Goal: Information Seeking & Learning: Learn about a topic

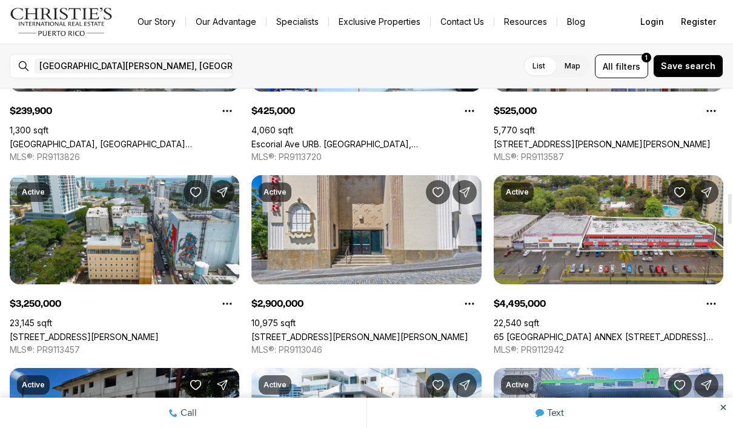
scroll to position [1085, 0]
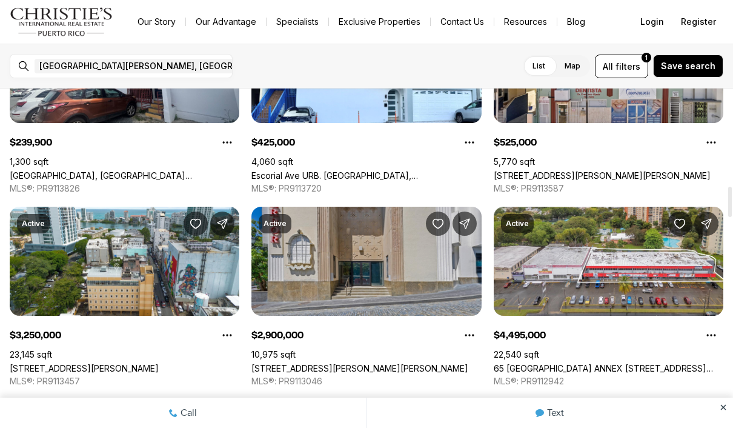
click at [368, 363] on link "[STREET_ADDRESS][PERSON_NAME][PERSON_NAME]" at bounding box center [359, 368] width 217 height 10
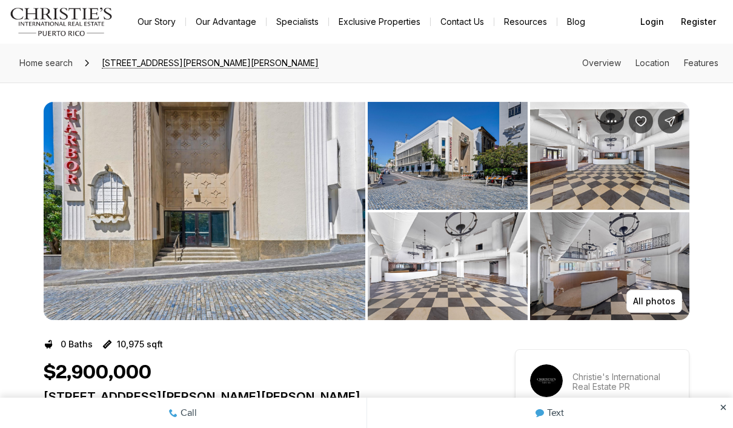
click at [262, 217] on img "View image gallery" at bounding box center [205, 211] width 322 height 218
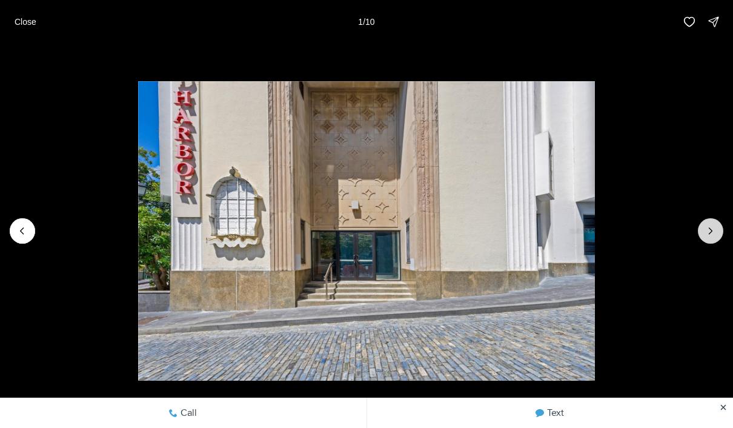
click at [705, 228] on icon "Next slide" at bounding box center [710, 231] width 12 height 12
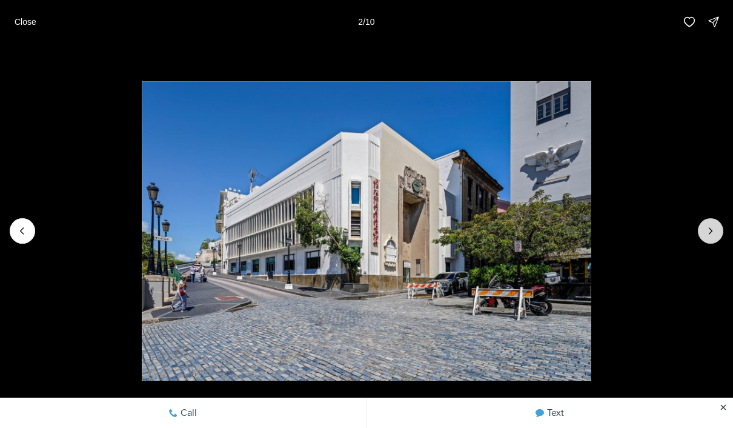
click at [707, 233] on icon "Next slide" at bounding box center [710, 231] width 12 height 12
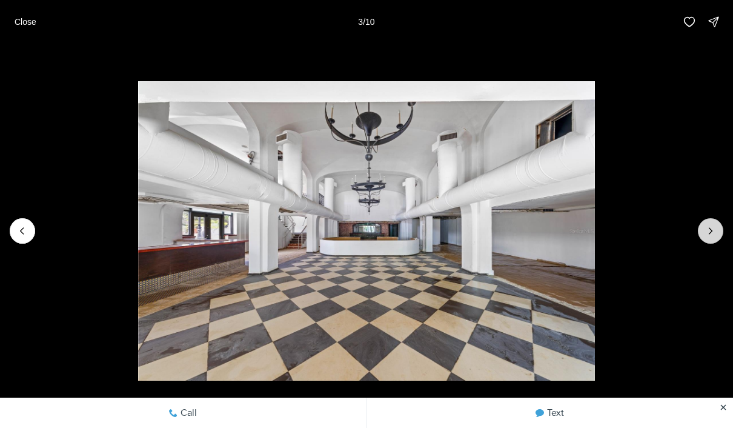
click at [706, 232] on icon "Next slide" at bounding box center [710, 231] width 12 height 12
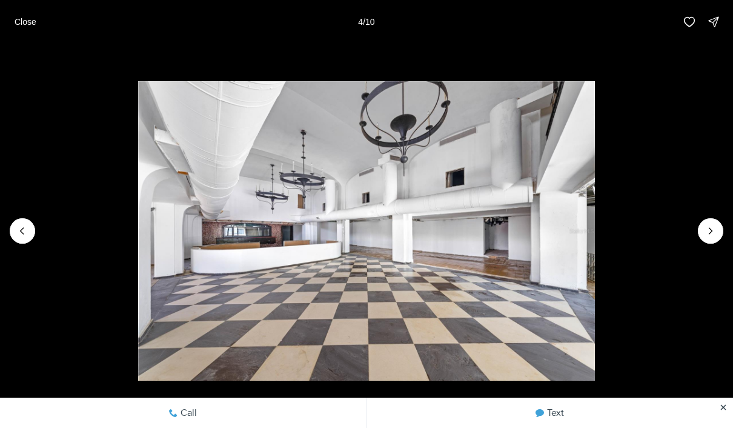
click at [594, 235] on img "4 of 10" at bounding box center [366, 230] width 456 height 299
click at [708, 236] on icon "Next slide" at bounding box center [710, 231] width 12 height 12
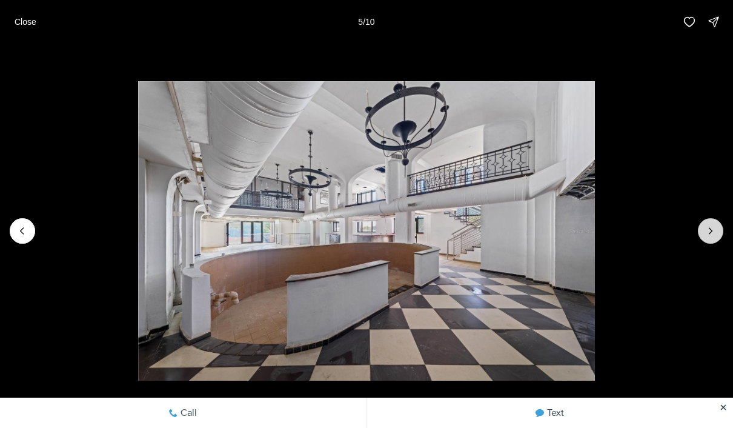
click at [710, 236] on icon "Next slide" at bounding box center [710, 231] width 12 height 12
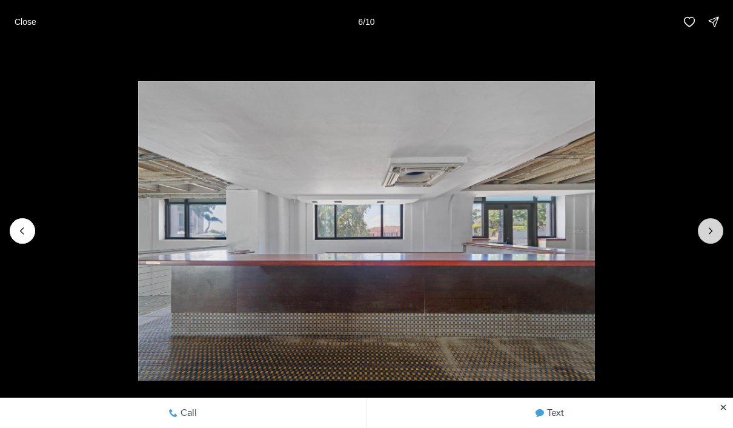
click at [704, 236] on icon "Next slide" at bounding box center [710, 231] width 12 height 12
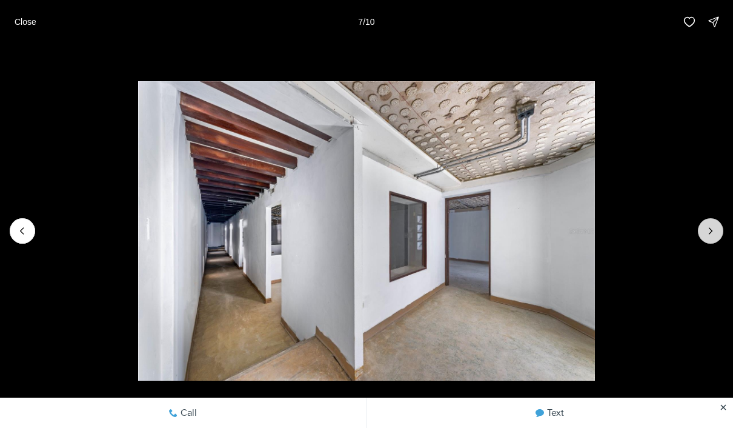
click at [708, 236] on icon "Next slide" at bounding box center [710, 231] width 12 height 12
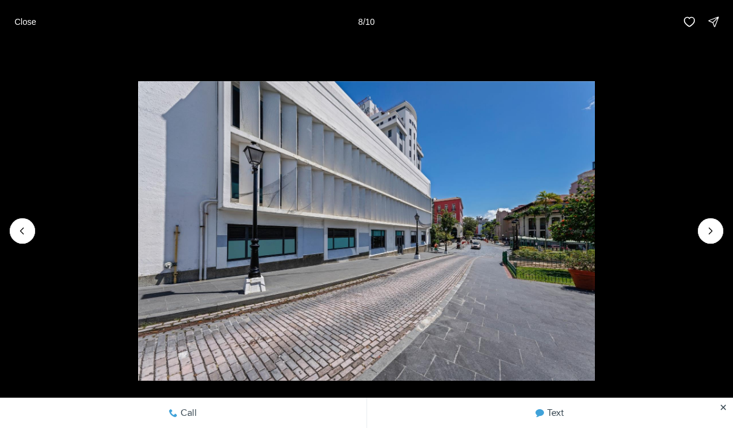
click at [595, 242] on img "8 of 10" at bounding box center [366, 230] width 457 height 299
click at [709, 235] on icon "Next slide" at bounding box center [710, 231] width 12 height 12
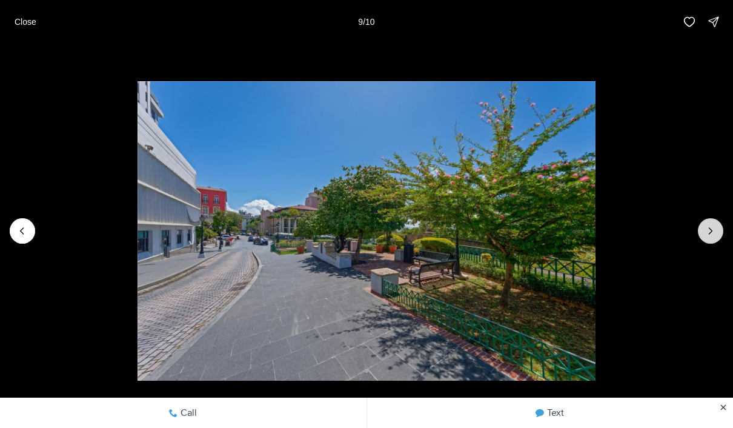
click at [715, 234] on icon "Next slide" at bounding box center [710, 231] width 12 height 12
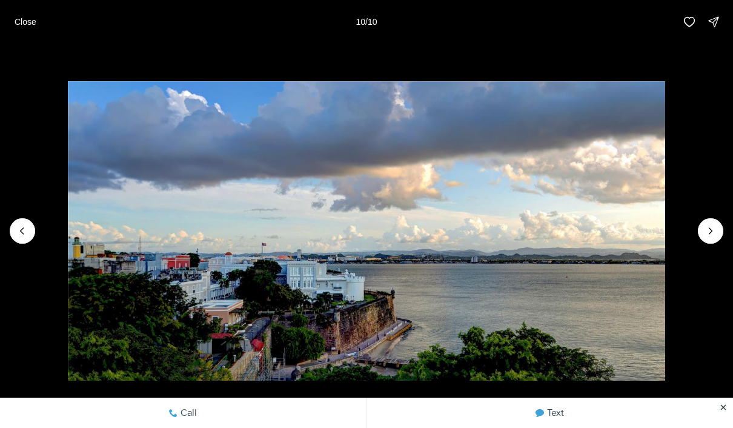
click at [707, 236] on div at bounding box center [710, 230] width 25 height 25
click at [709, 236] on div at bounding box center [710, 230] width 25 height 25
click at [713, 234] on div at bounding box center [710, 230] width 25 height 25
click at [712, 234] on div at bounding box center [710, 230] width 25 height 25
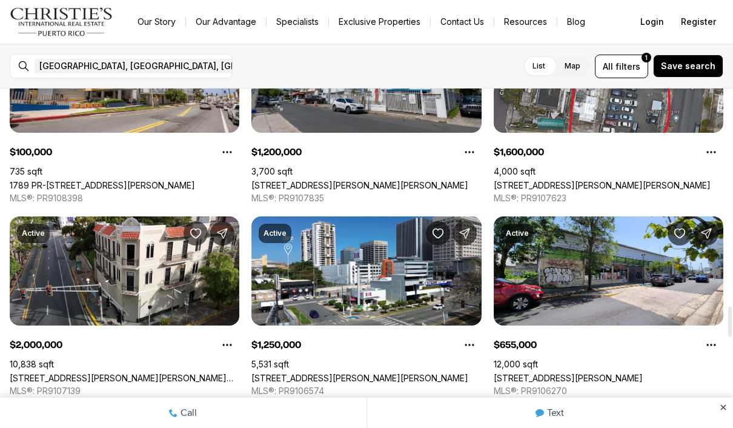
scroll to position [2424, 0]
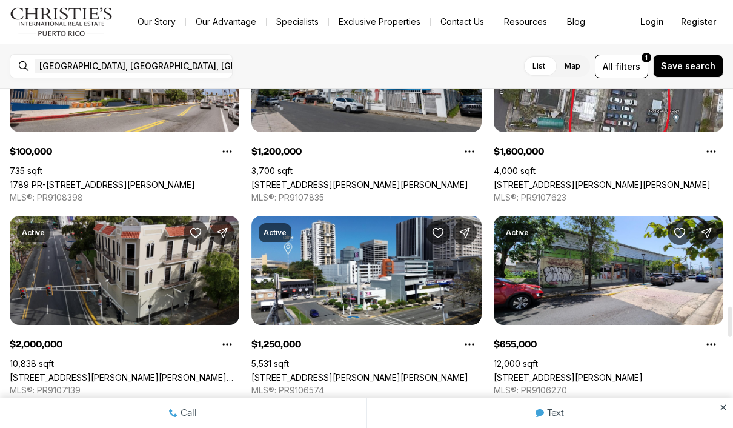
click at [168, 372] on link "[STREET_ADDRESS][PERSON_NAME][PERSON_NAME][PERSON_NAME]" at bounding box center [125, 377] width 230 height 10
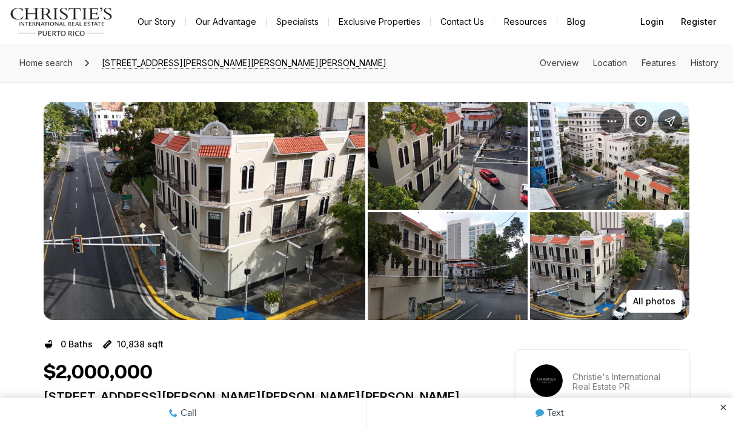
click at [290, 239] on img "View image gallery" at bounding box center [205, 211] width 322 height 218
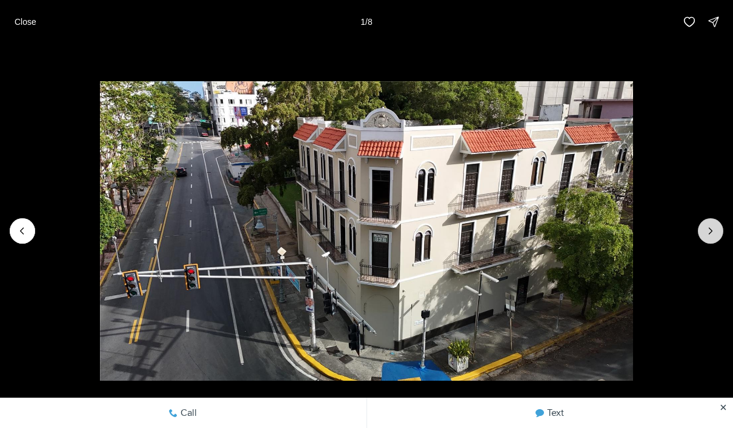
click at [713, 234] on icon "Next slide" at bounding box center [710, 231] width 12 height 12
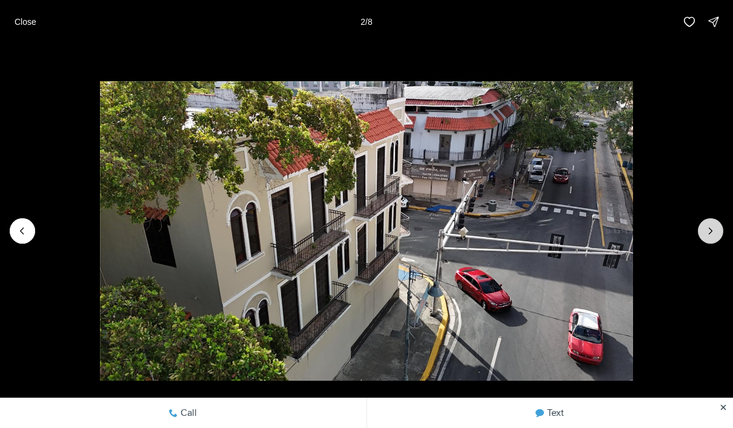
click at [715, 230] on icon "Next slide" at bounding box center [710, 231] width 12 height 12
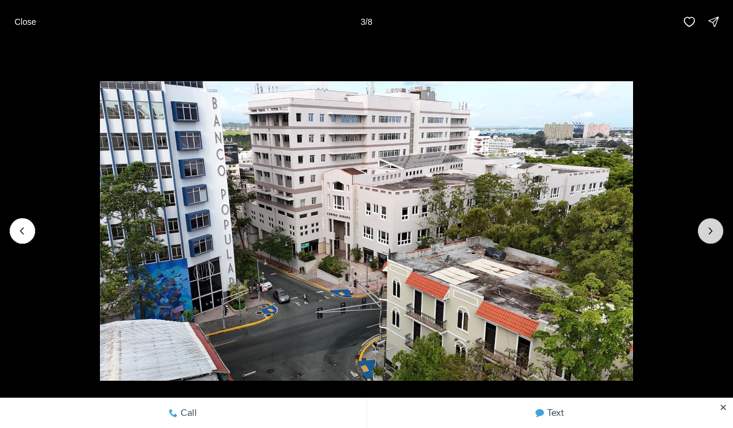
click at [712, 236] on icon "Next slide" at bounding box center [710, 231] width 12 height 12
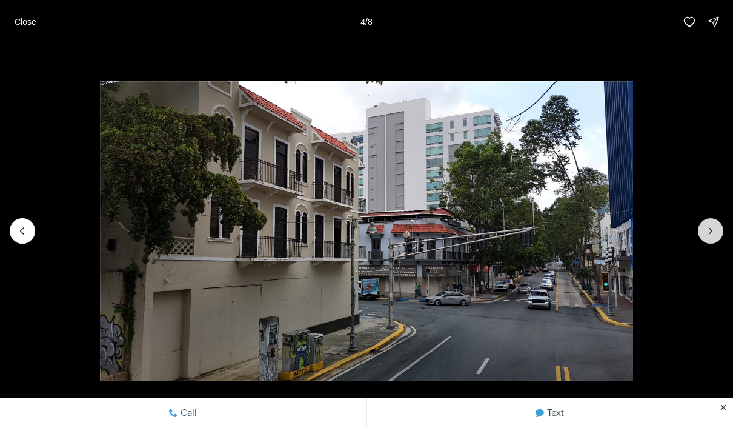
click at [710, 236] on icon "Next slide" at bounding box center [710, 231] width 12 height 12
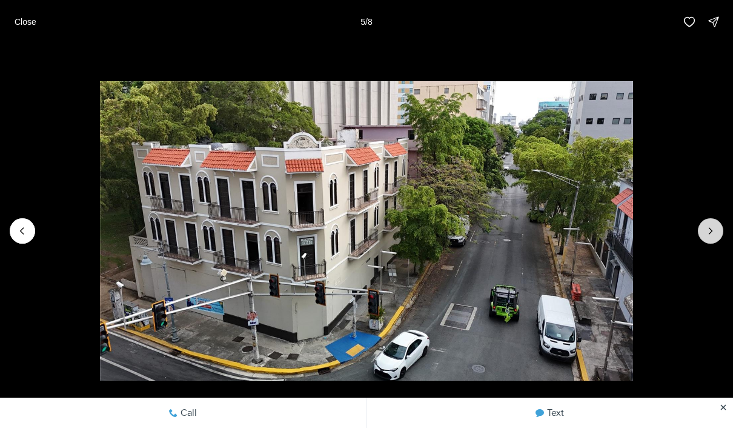
click at [708, 239] on button "Next slide" at bounding box center [710, 230] width 25 height 25
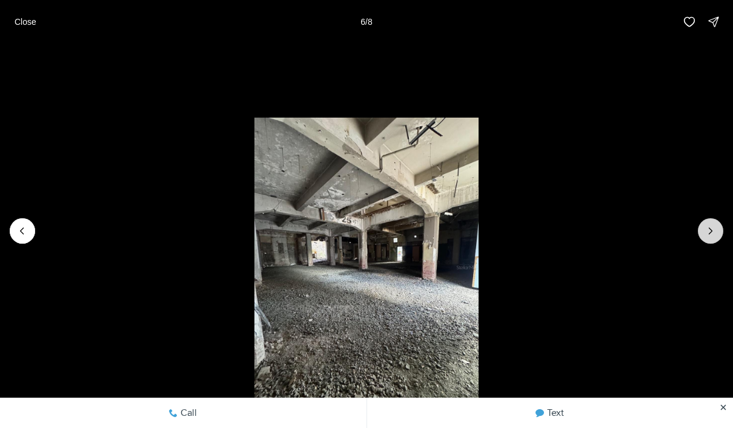
click at [712, 236] on icon "Next slide" at bounding box center [710, 231] width 12 height 12
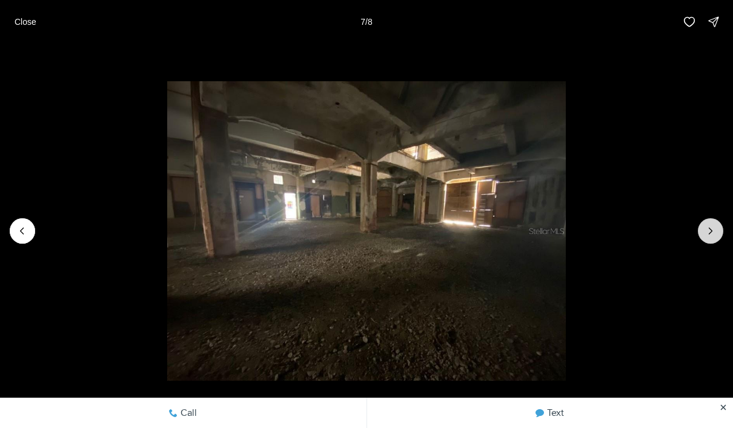
click at [706, 231] on icon "Next slide" at bounding box center [710, 231] width 12 height 12
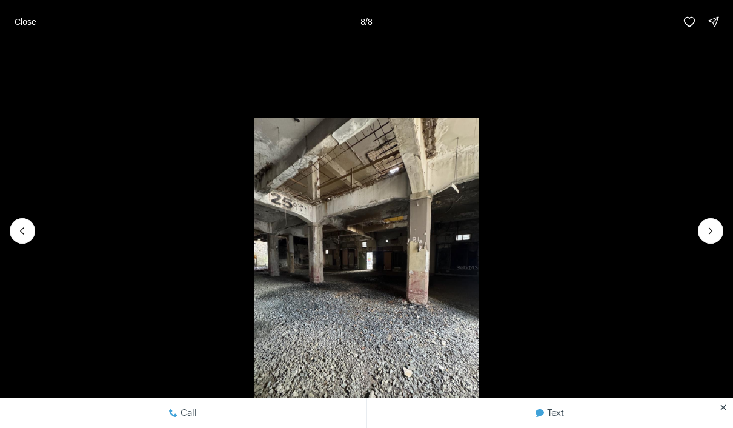
click at [706, 231] on div at bounding box center [710, 230] width 25 height 25
click at [711, 244] on li "8 of 8" at bounding box center [366, 231] width 733 height 374
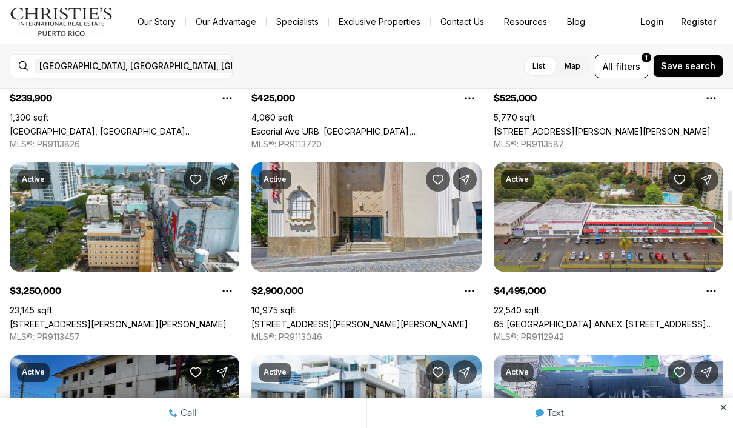
scroll to position [1128, 0]
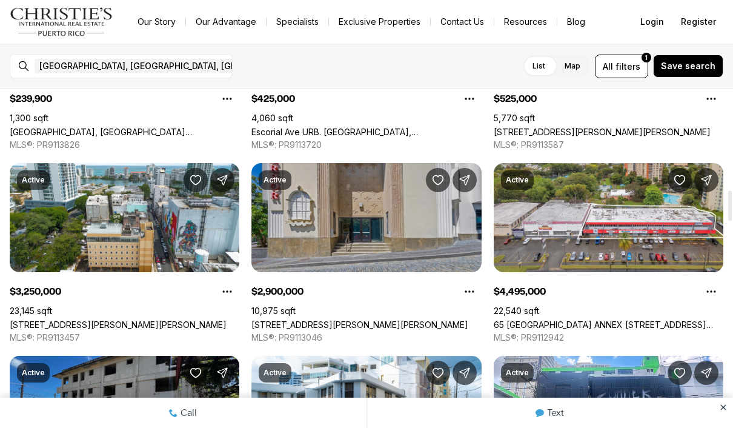
click at [359, 319] on link "[STREET_ADDRESS][PERSON_NAME][PERSON_NAME]" at bounding box center [359, 324] width 217 height 10
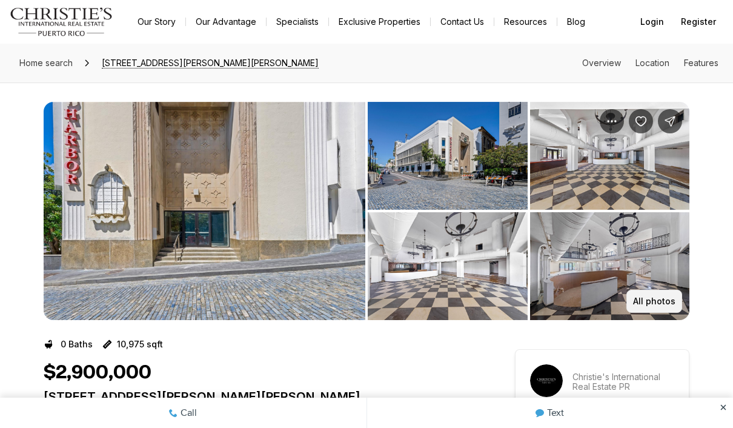
click at [663, 305] on p "All photos" at bounding box center [654, 301] width 42 height 10
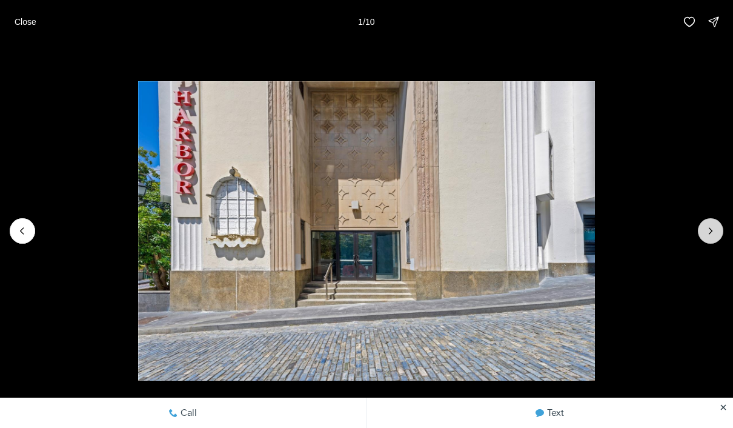
click at [714, 229] on icon "Next slide" at bounding box center [710, 231] width 12 height 12
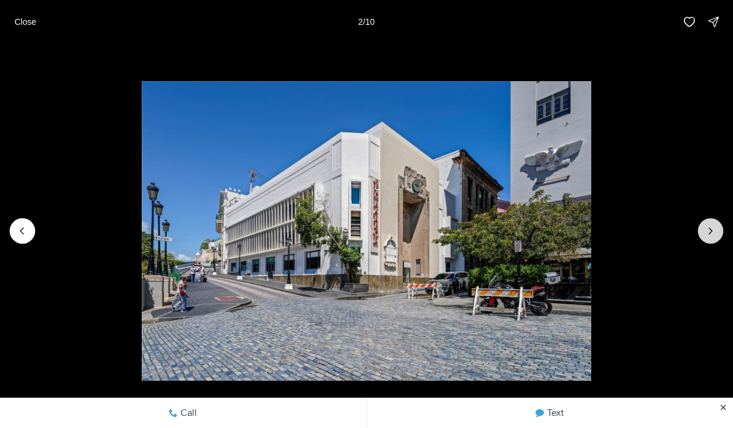
click at [710, 231] on icon "Next slide" at bounding box center [710, 231] width 12 height 12
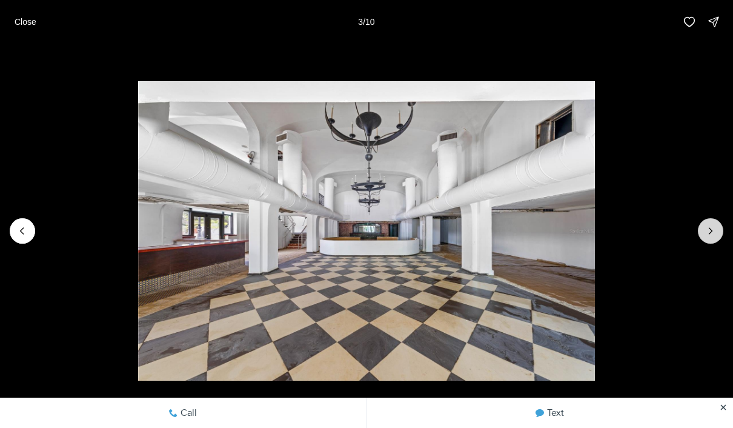
click at [702, 237] on button "Next slide" at bounding box center [710, 230] width 25 height 25
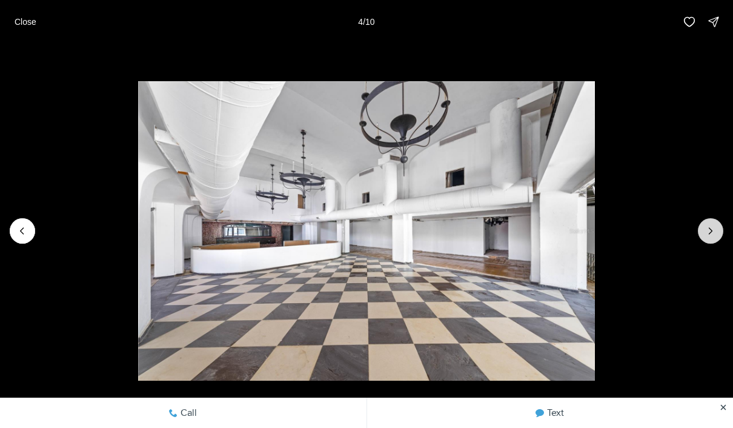
click at [711, 233] on icon "Next slide" at bounding box center [710, 231] width 12 height 12
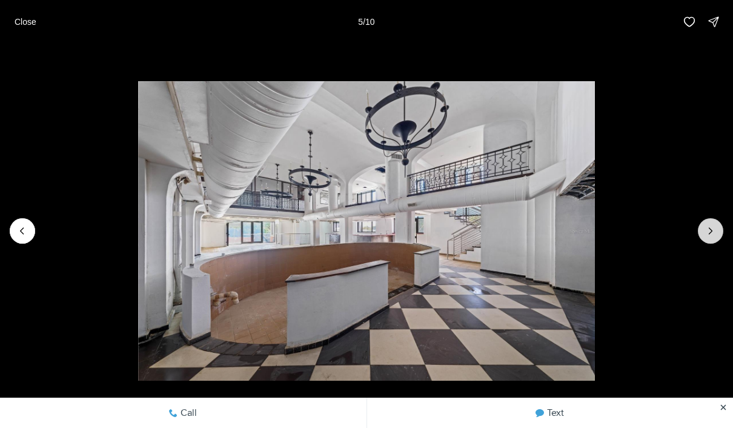
click at [710, 233] on icon "Next slide" at bounding box center [710, 231] width 12 height 12
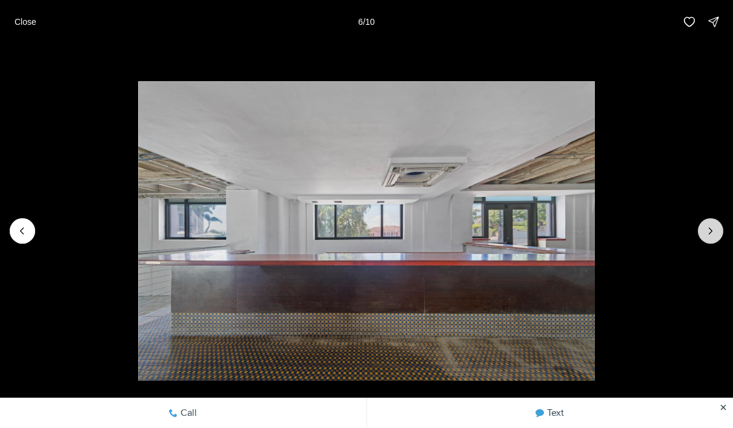
click at [708, 232] on icon "Next slide" at bounding box center [710, 231] width 12 height 12
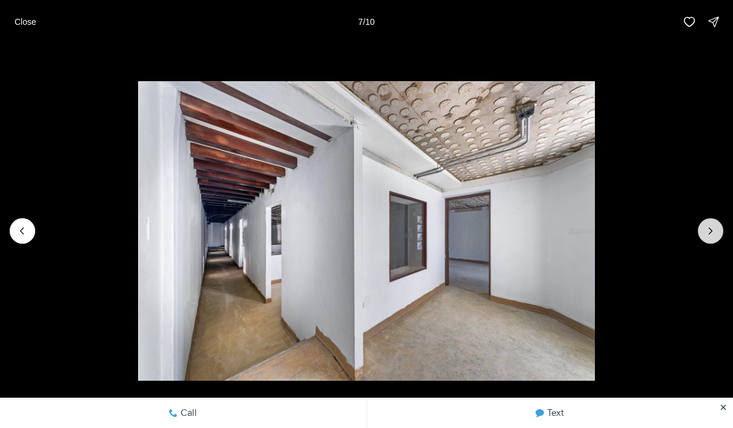
click at [705, 236] on icon "Next slide" at bounding box center [710, 231] width 12 height 12
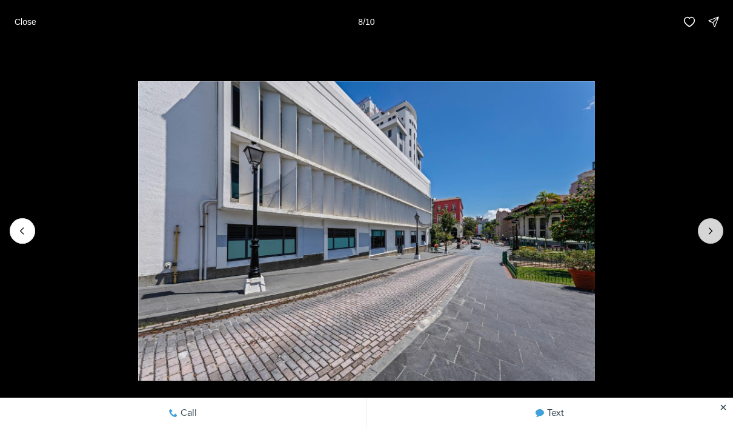
click at [707, 240] on button "Next slide" at bounding box center [710, 230] width 25 height 25
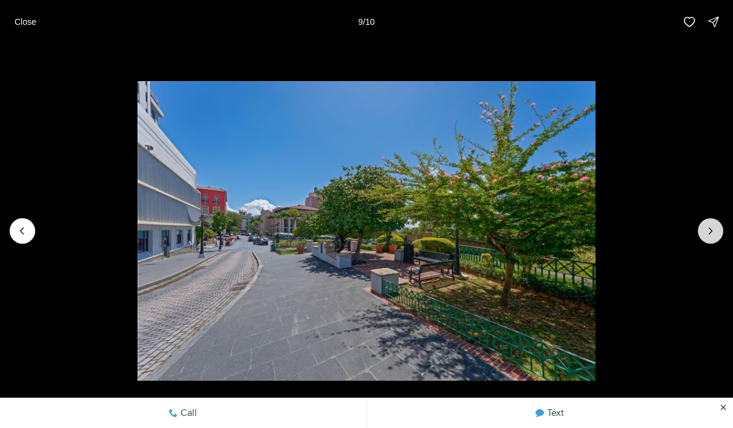
click at [698, 234] on button "Next slide" at bounding box center [710, 230] width 25 height 25
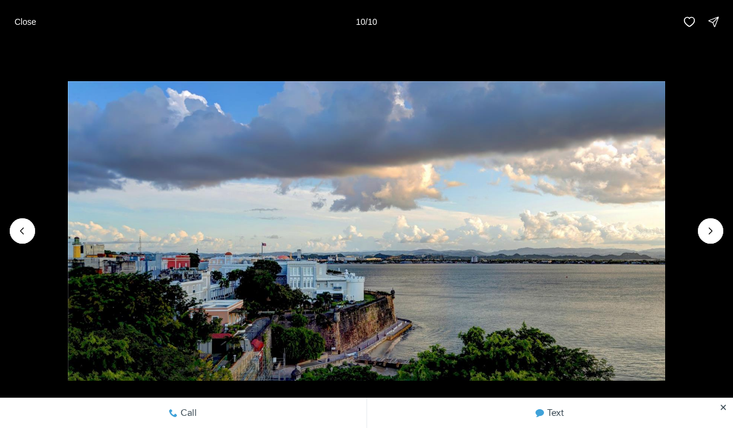
click at [707, 237] on div at bounding box center [710, 230] width 25 height 25
click at [710, 234] on div at bounding box center [710, 230] width 25 height 25
click at [716, 236] on div at bounding box center [710, 230] width 25 height 25
click at [24, 22] on p "Close" at bounding box center [26, 22] width 22 height 10
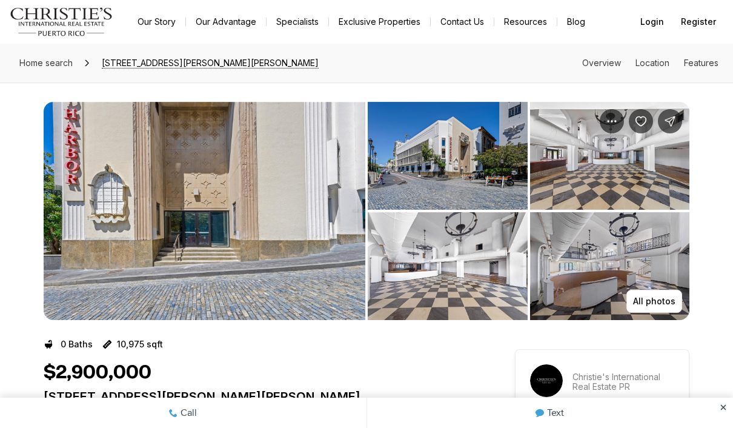
click at [21, 1] on nav "Go to: Homepage Our Story Our Advantage Specialists Exclusive Properties Contac…" at bounding box center [366, 22] width 733 height 44
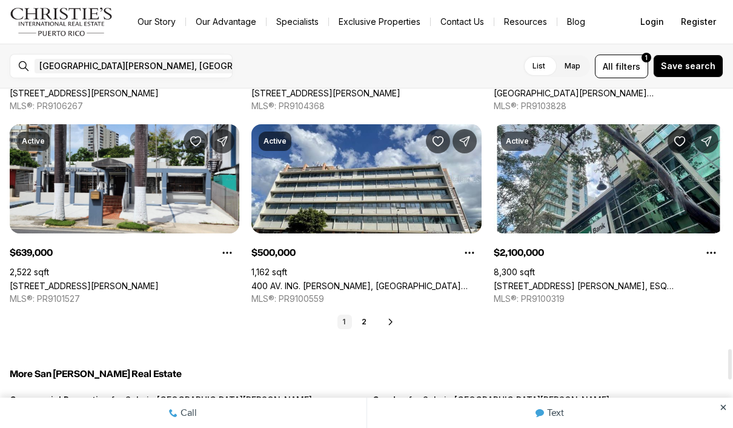
scroll to position [2899, 0]
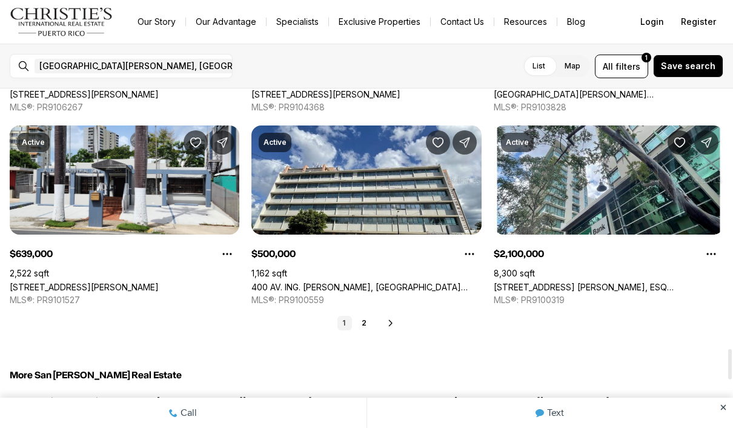
click at [394, 320] on icon at bounding box center [391, 323] width 10 height 10
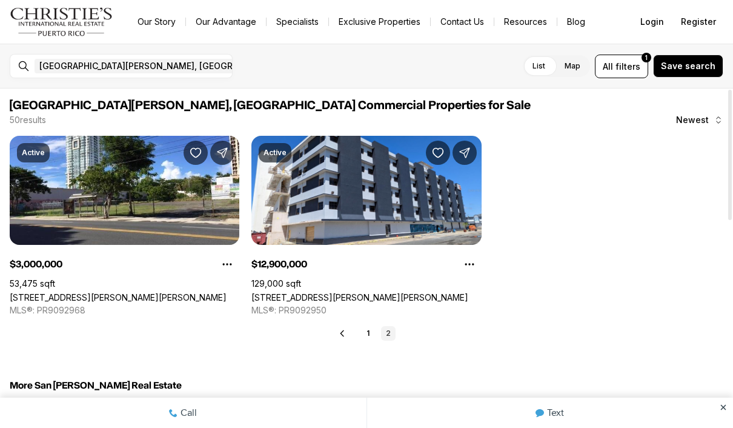
scroll to position [0, 0]
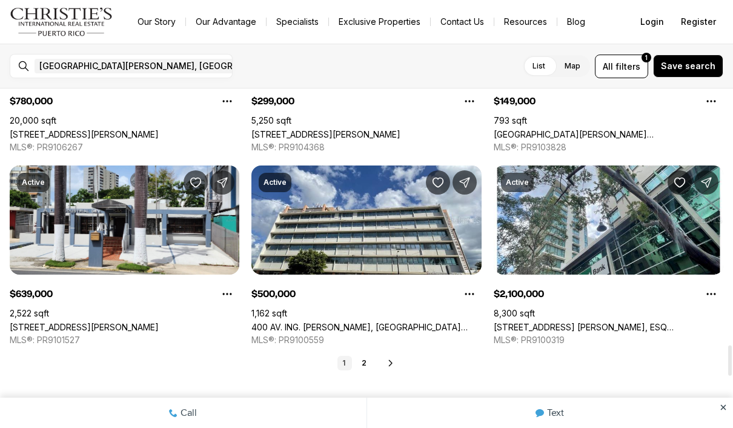
scroll to position [2859, 0]
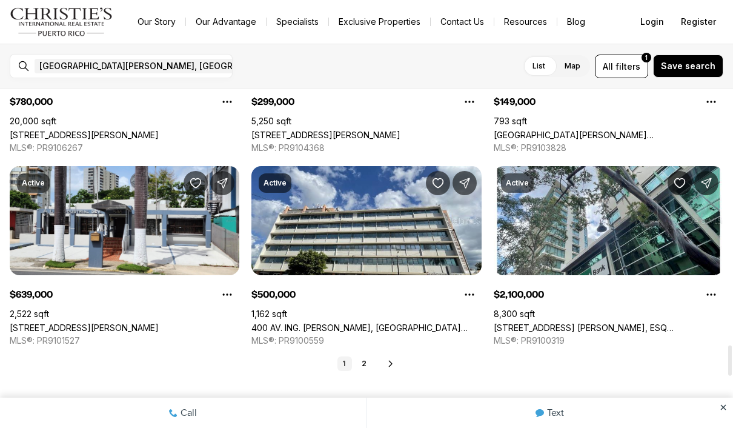
click at [393, 366] on icon at bounding box center [391, 364] width 10 height 10
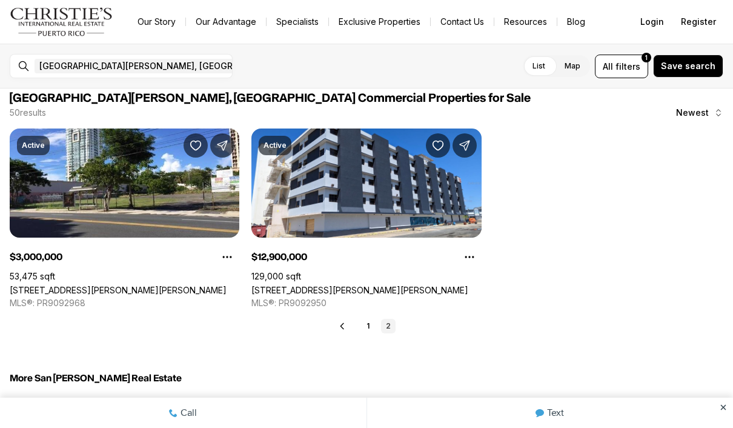
scroll to position [8, 0]
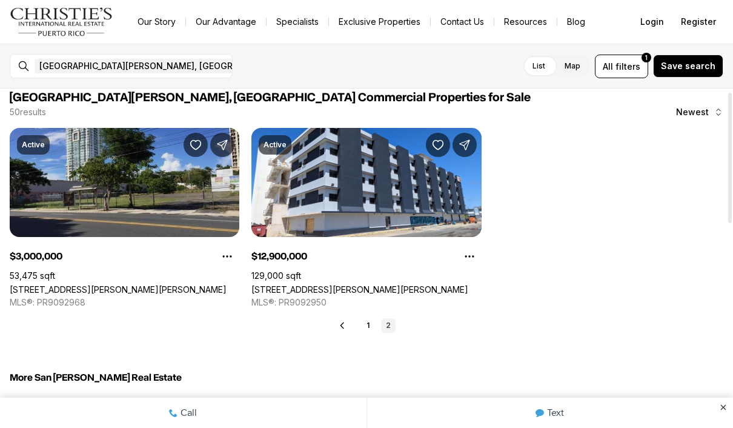
click at [129, 284] on link "[STREET_ADDRESS][PERSON_NAME][PERSON_NAME]" at bounding box center [118, 289] width 217 height 10
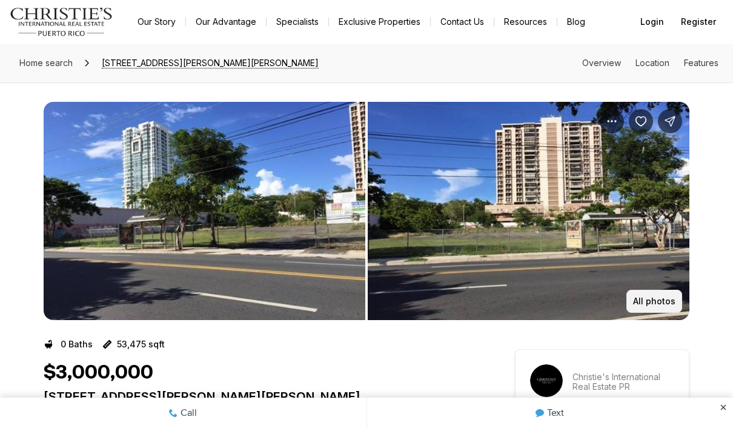
click at [653, 306] on button "All photos" at bounding box center [654, 301] width 56 height 23
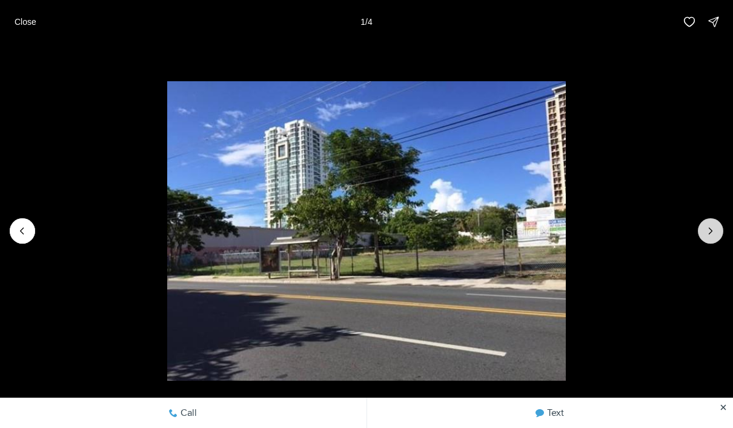
click at [705, 242] on button "Next slide" at bounding box center [710, 230] width 25 height 25
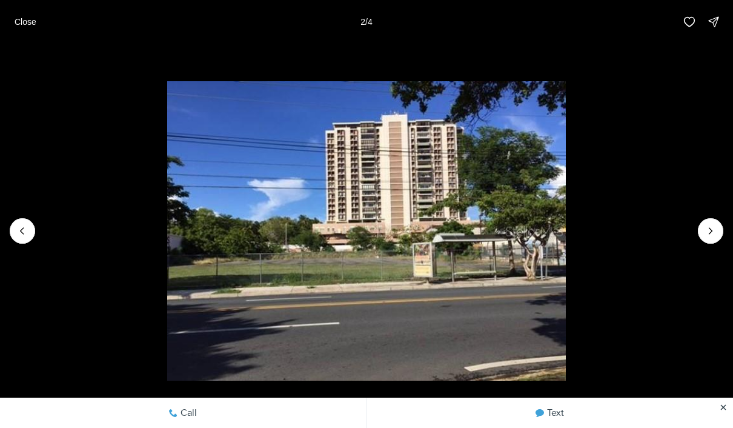
click at [696, 243] on li "2 of 4" at bounding box center [366, 231] width 733 height 374
click at [706, 235] on icon "Next slide" at bounding box center [710, 231] width 12 height 12
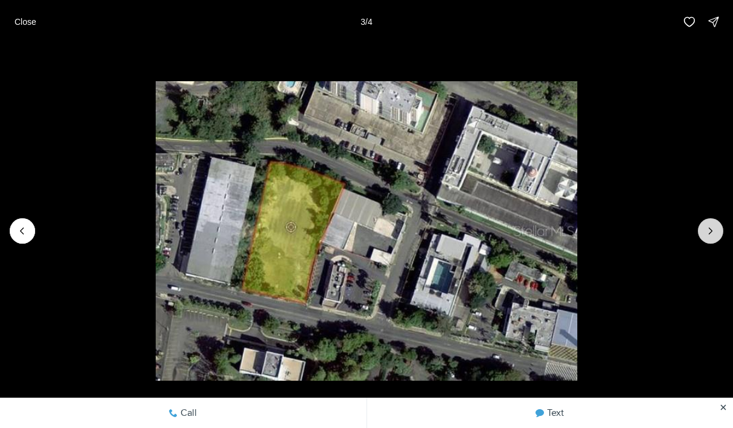
click at [703, 235] on button "Next slide" at bounding box center [710, 230] width 25 height 25
